Goal: Go to known website: Go to known website

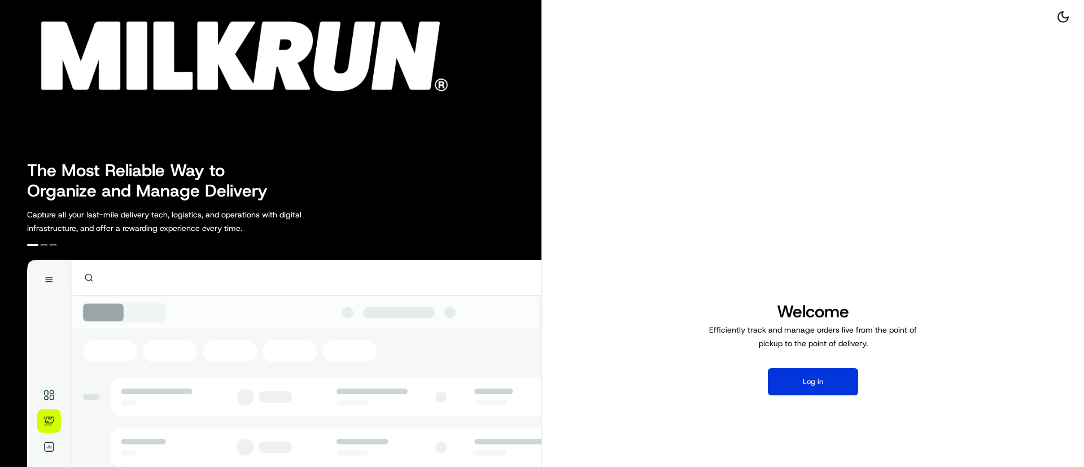
click at [815, 378] on button "Log in" at bounding box center [813, 381] width 90 height 27
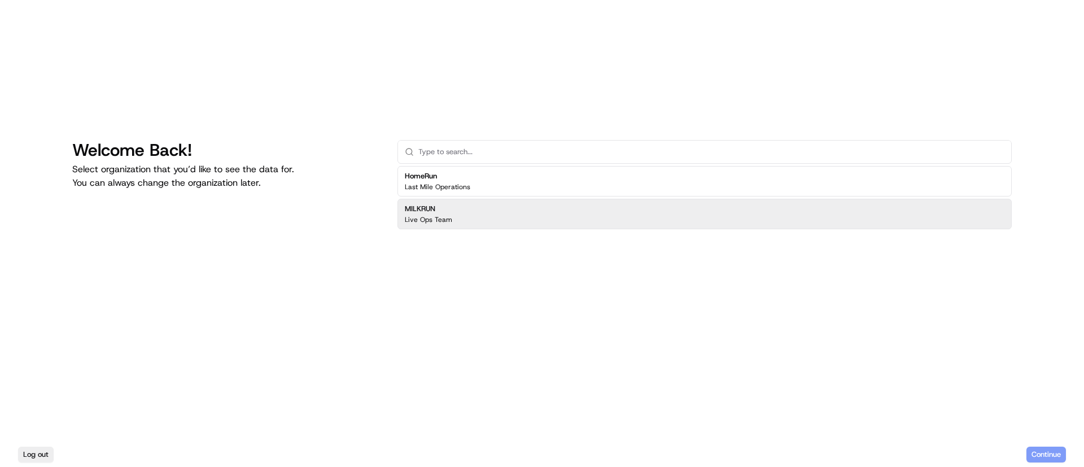
click at [456, 222] on div "MILKRUN Live Ops Team" at bounding box center [704, 214] width 614 height 30
click at [1047, 447] on button "Continue" at bounding box center [1046, 454] width 40 height 16
